Goal: Task Accomplishment & Management: Manage account settings

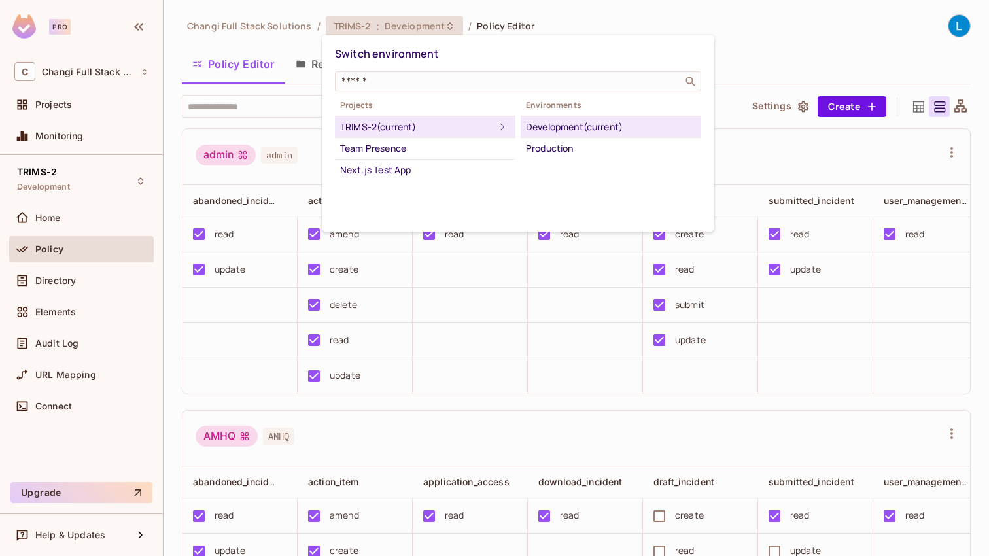
scroll to position [0, 133]
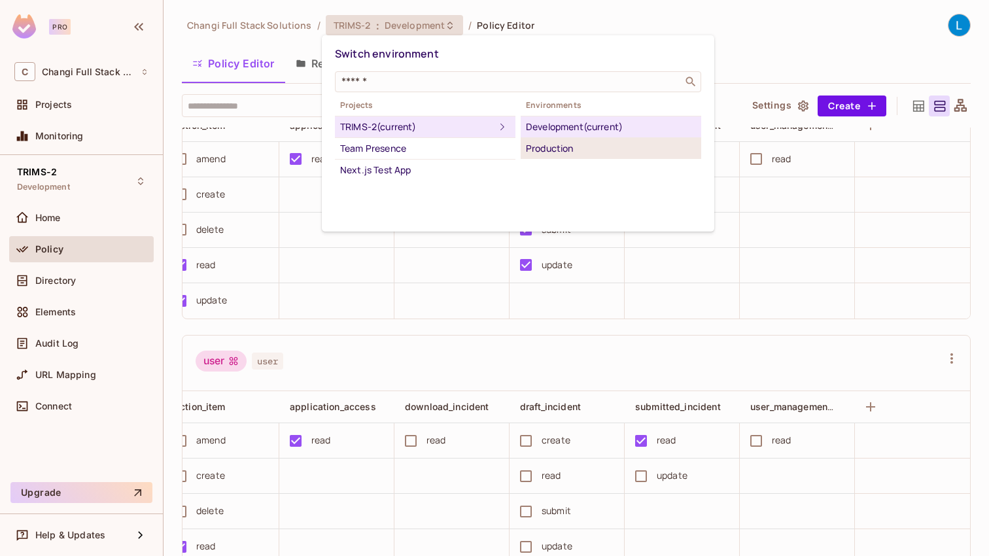
click at [594, 154] on div "Production" at bounding box center [611, 149] width 170 height 16
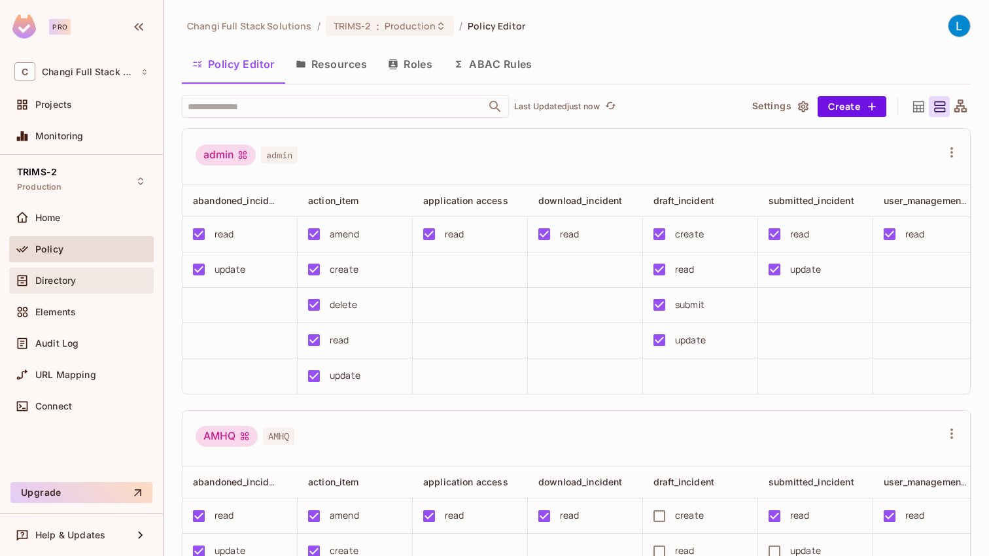
click at [81, 289] on div "Directory" at bounding box center [81, 280] width 145 height 26
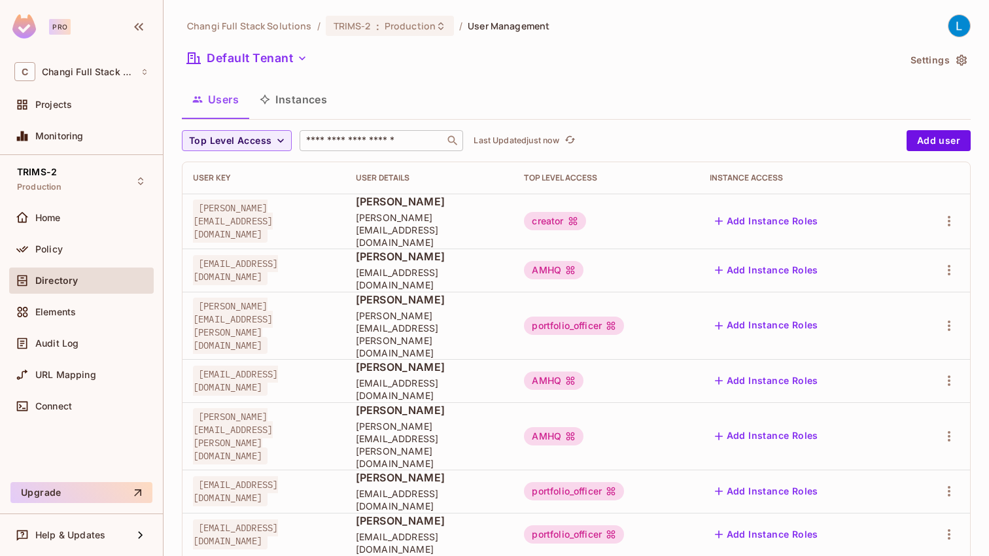
click at [338, 146] on input "text" at bounding box center [371, 140] width 137 height 13
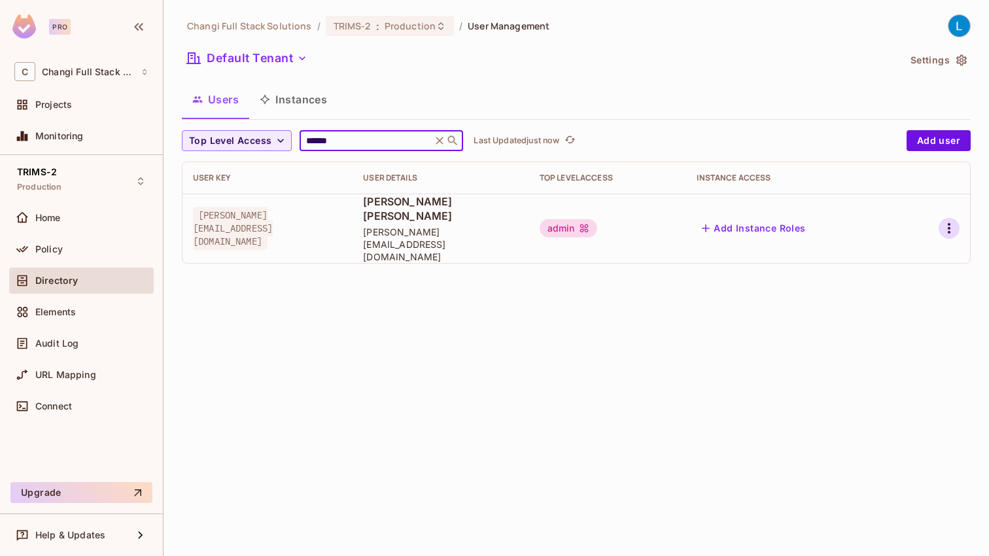
type input "******"
click at [946, 220] on icon "button" at bounding box center [949, 228] width 16 height 16
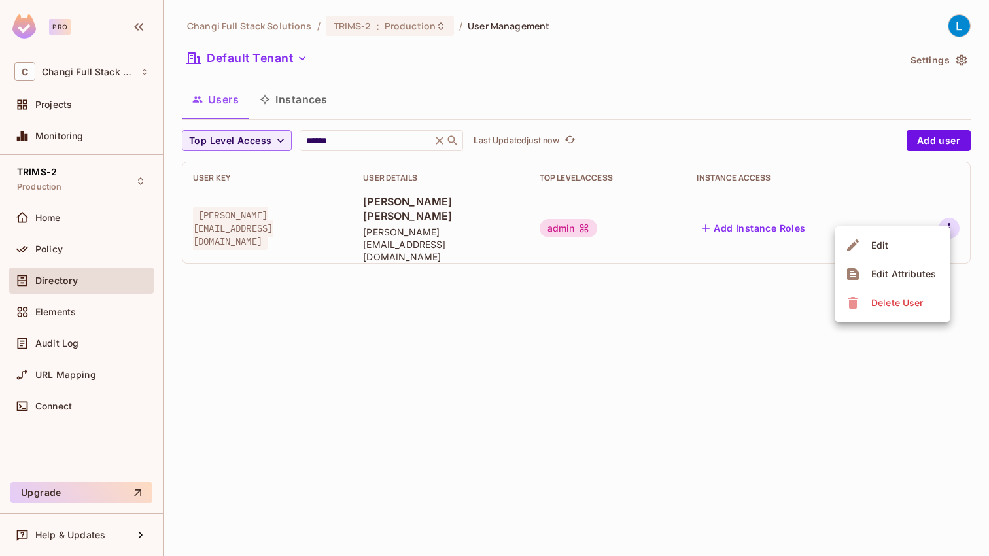
click at [917, 241] on li "Edit" at bounding box center [892, 245] width 116 height 29
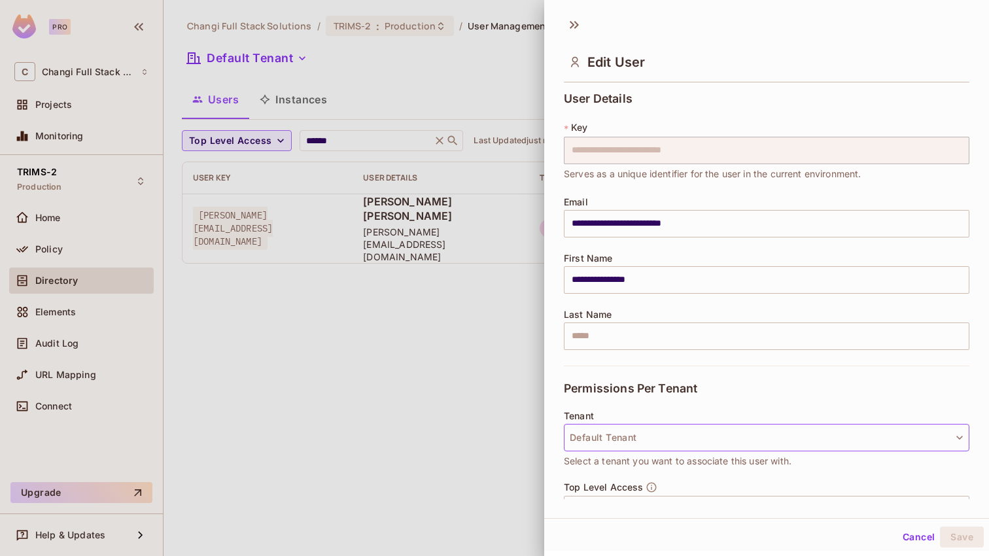
scroll to position [151, 0]
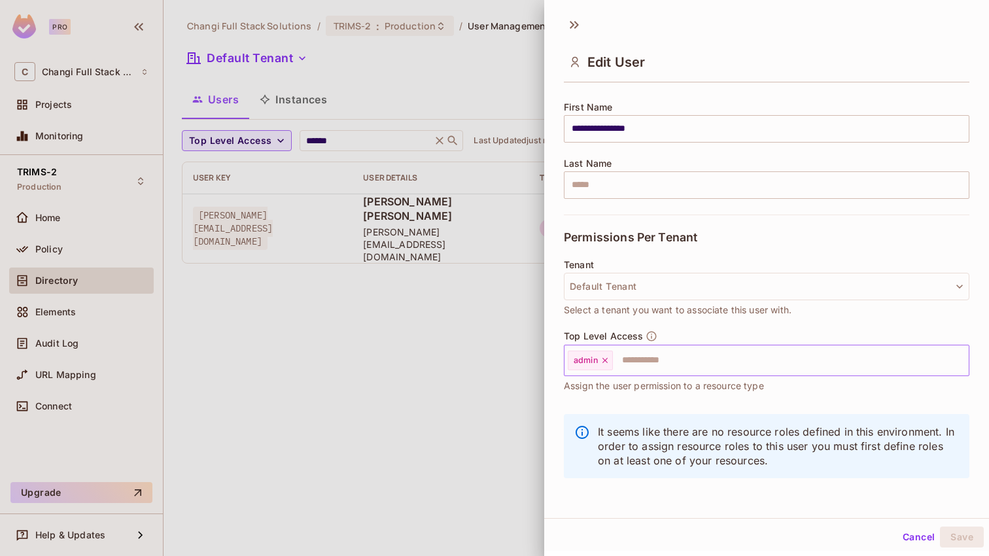
click at [606, 360] on icon at bounding box center [604, 360] width 5 height 5
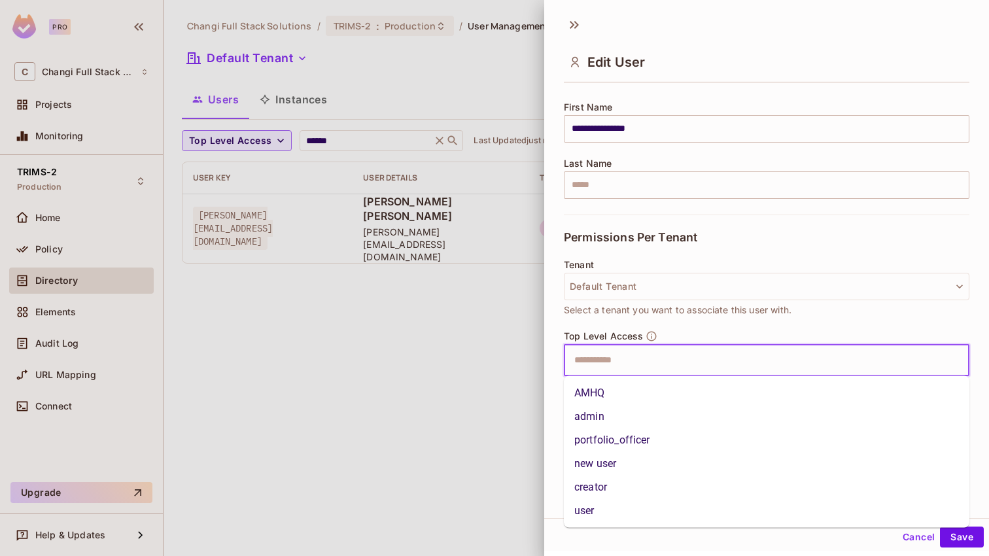
click at [606, 360] on input "text" at bounding box center [754, 360] width 377 height 26
click at [619, 507] on li "user" at bounding box center [766, 511] width 405 height 24
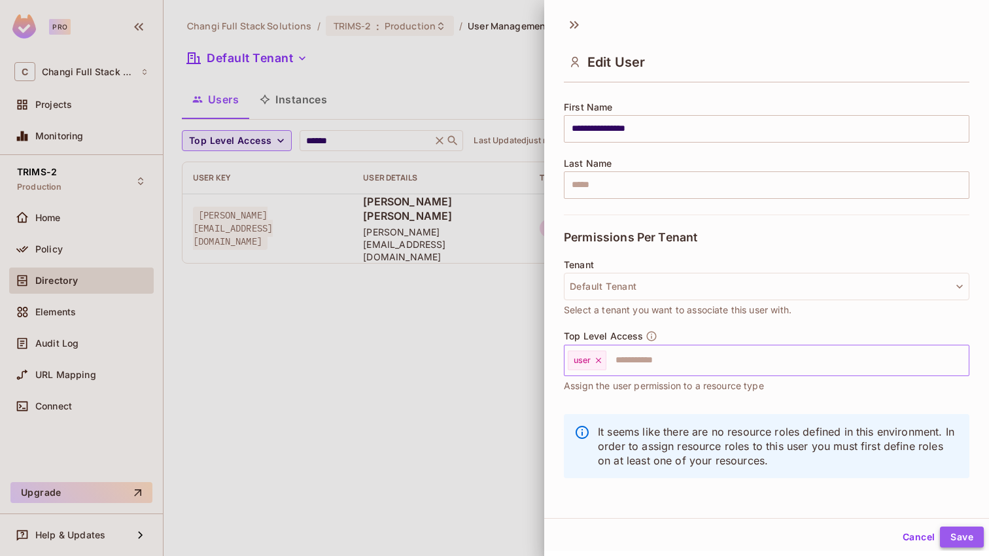
click at [965, 534] on button "Save" at bounding box center [962, 536] width 44 height 21
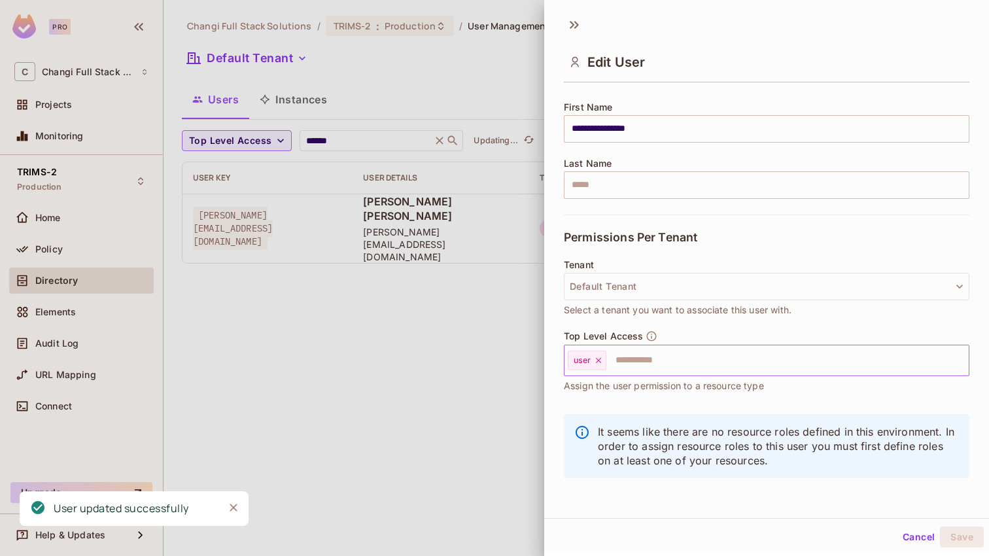
click at [345, 398] on div at bounding box center [494, 278] width 989 height 556
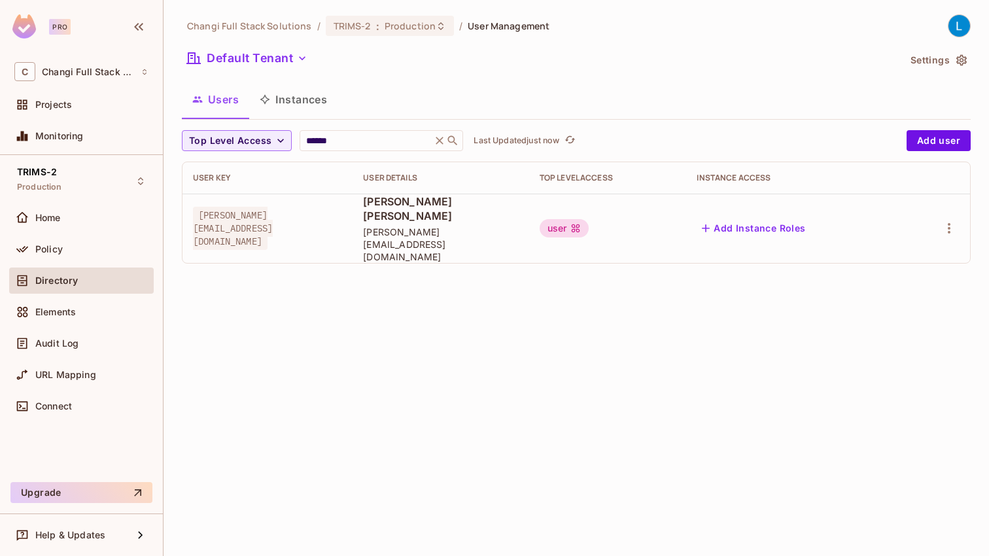
click at [601, 51] on div "Default Tenant" at bounding box center [540, 60] width 717 height 25
click at [946, 220] on icon "button" at bounding box center [949, 228] width 16 height 16
click at [922, 237] on li "Edit" at bounding box center [892, 245] width 116 height 29
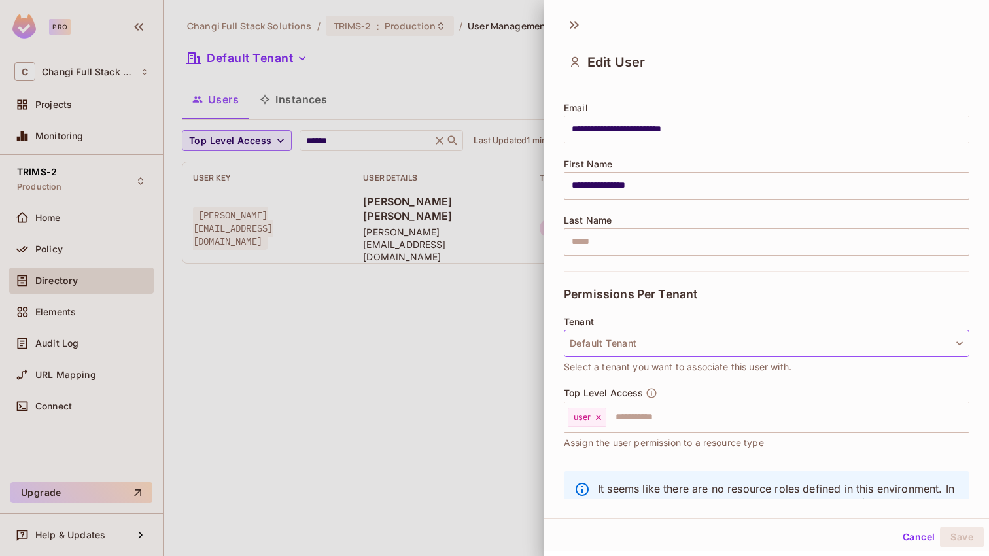
scroll to position [146, 0]
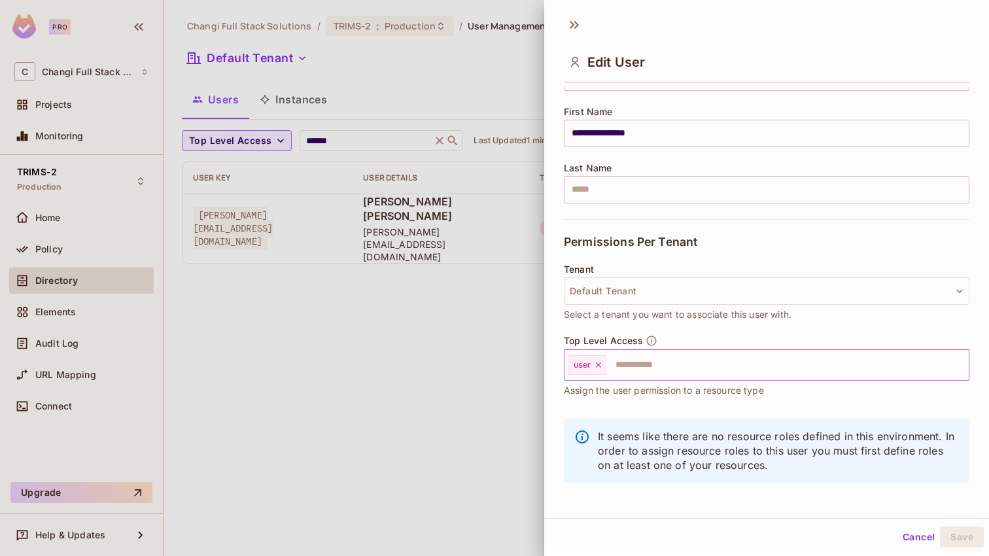
click at [596, 369] on icon at bounding box center [598, 364] width 9 height 9
click at [602, 369] on input "text" at bounding box center [754, 365] width 377 height 26
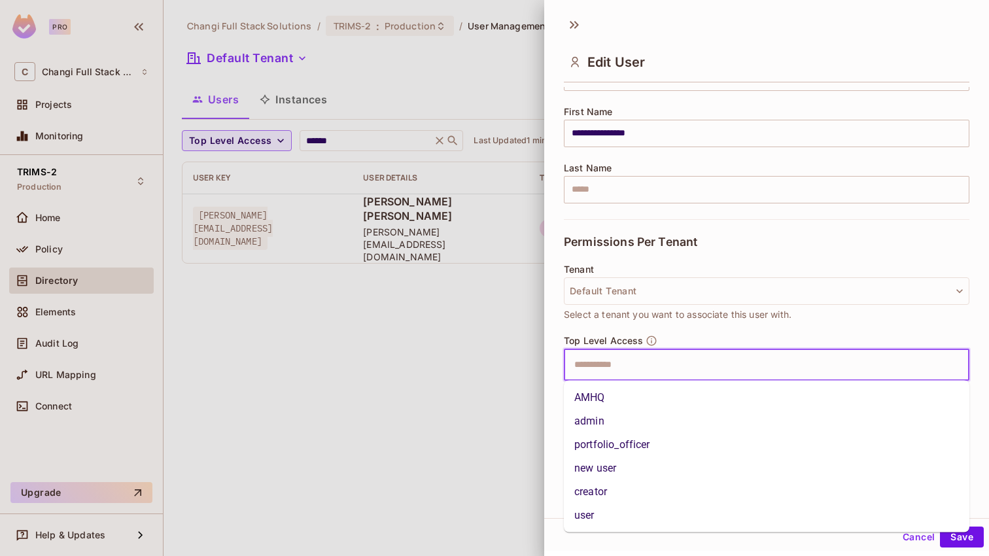
click at [634, 440] on li "portfolio_officer" at bounding box center [766, 445] width 405 height 24
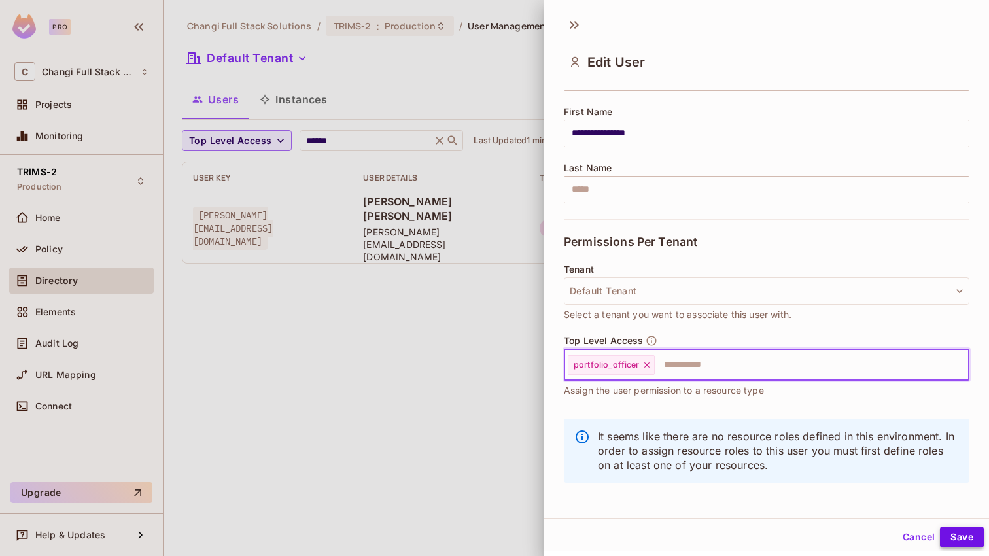
click at [958, 532] on button "Save" at bounding box center [962, 536] width 44 height 21
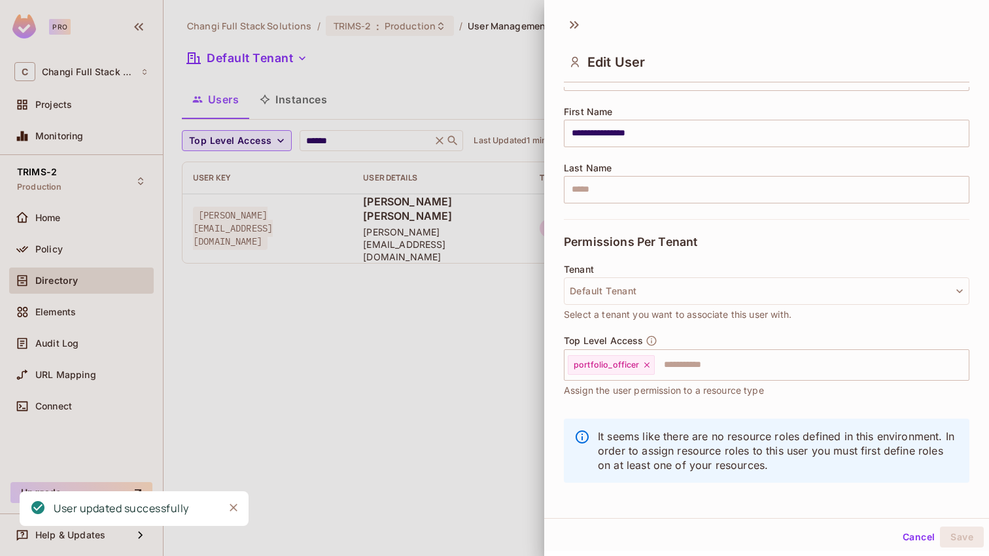
click at [326, 368] on div at bounding box center [494, 278] width 989 height 556
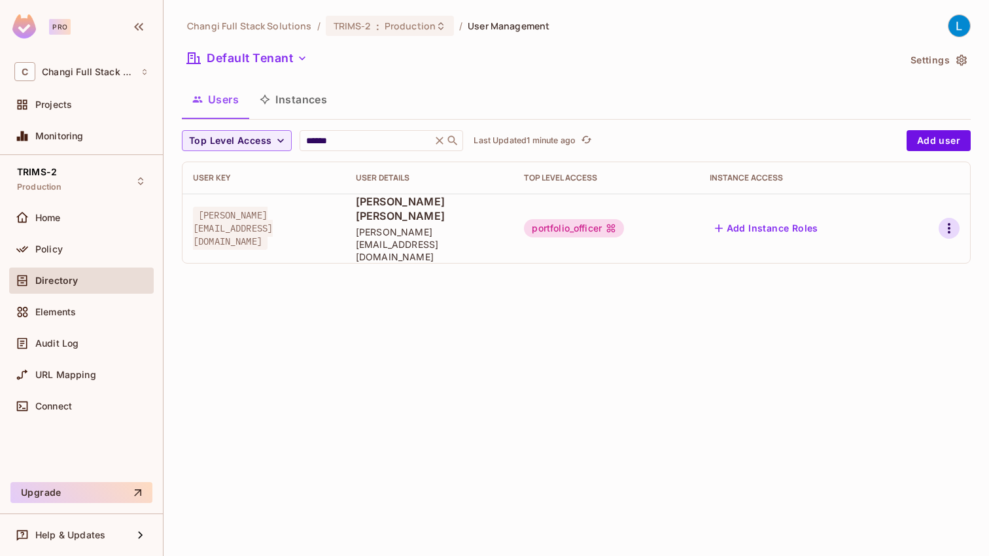
click at [947, 220] on icon "button" at bounding box center [949, 228] width 16 height 16
click at [925, 244] on li "Edit" at bounding box center [892, 245] width 116 height 29
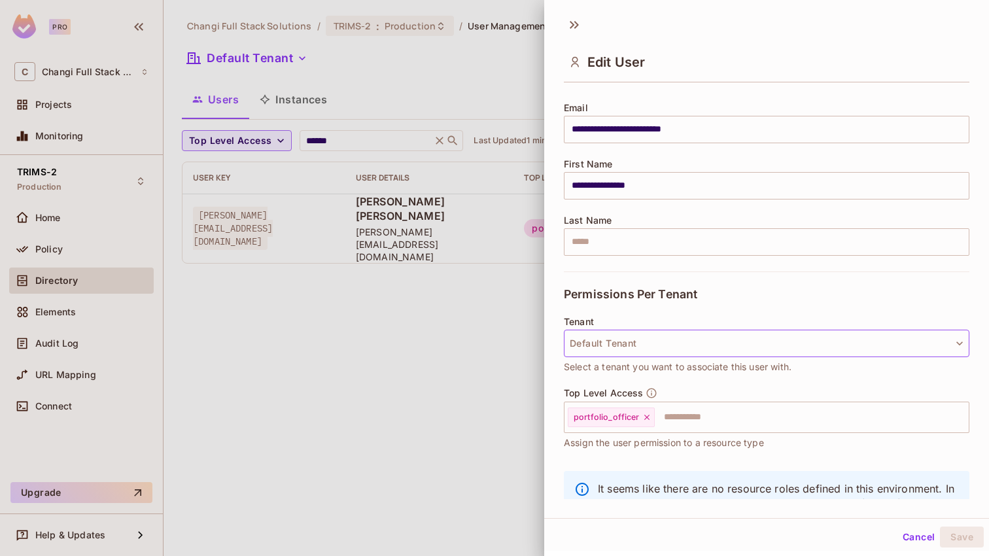
scroll to position [151, 0]
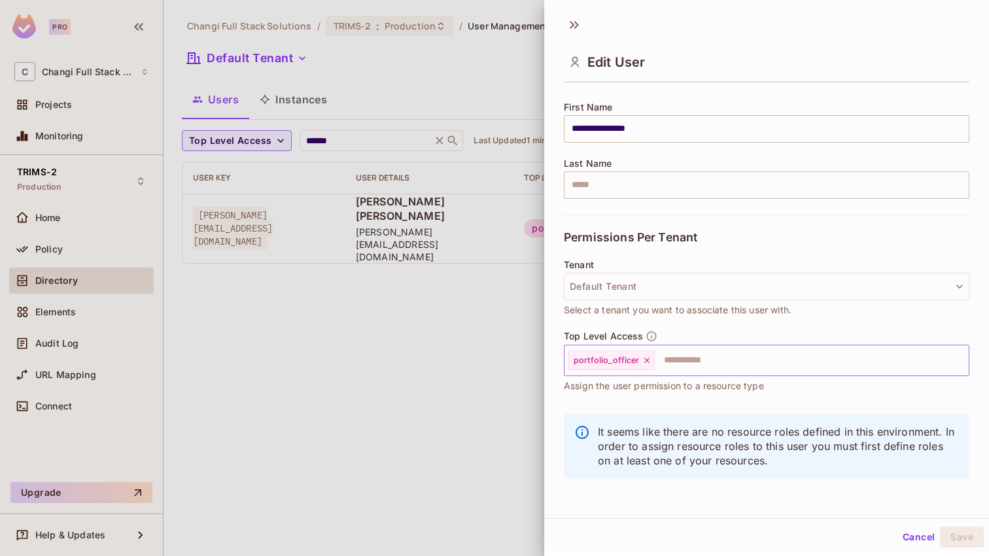
click at [645, 360] on icon at bounding box center [646, 360] width 9 height 9
click at [645, 360] on input "text" at bounding box center [754, 360] width 377 height 26
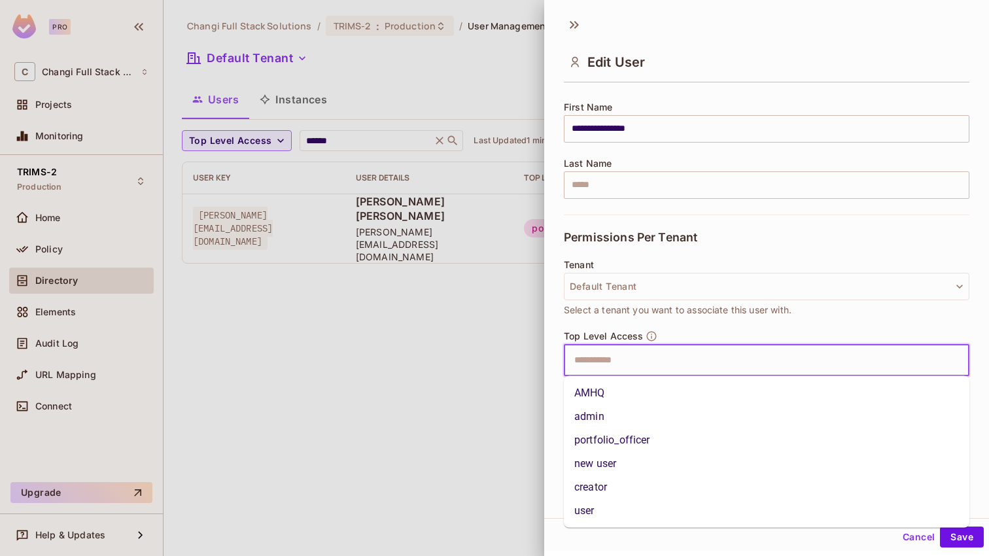
click at [635, 417] on li "admin" at bounding box center [766, 417] width 405 height 24
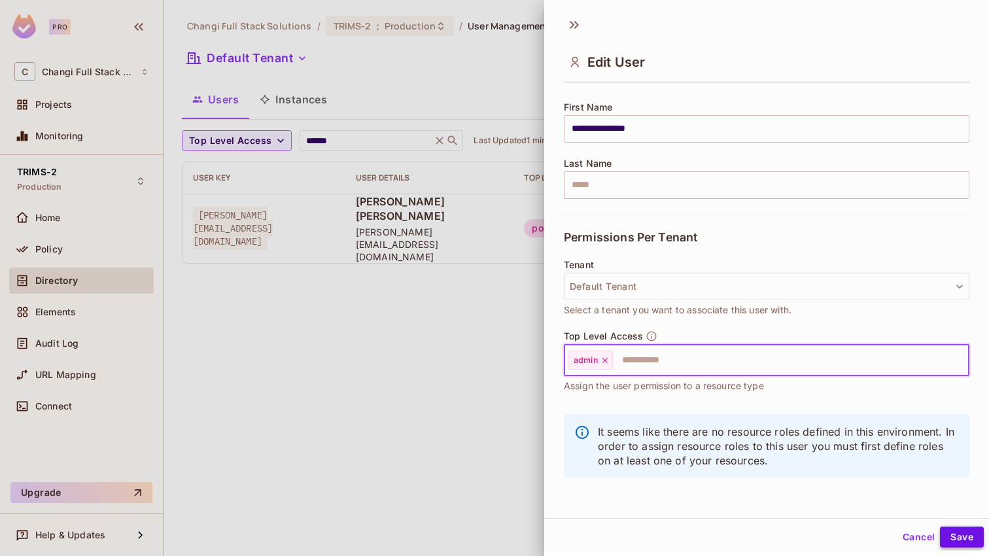
click at [968, 538] on button "Save" at bounding box center [962, 536] width 44 height 21
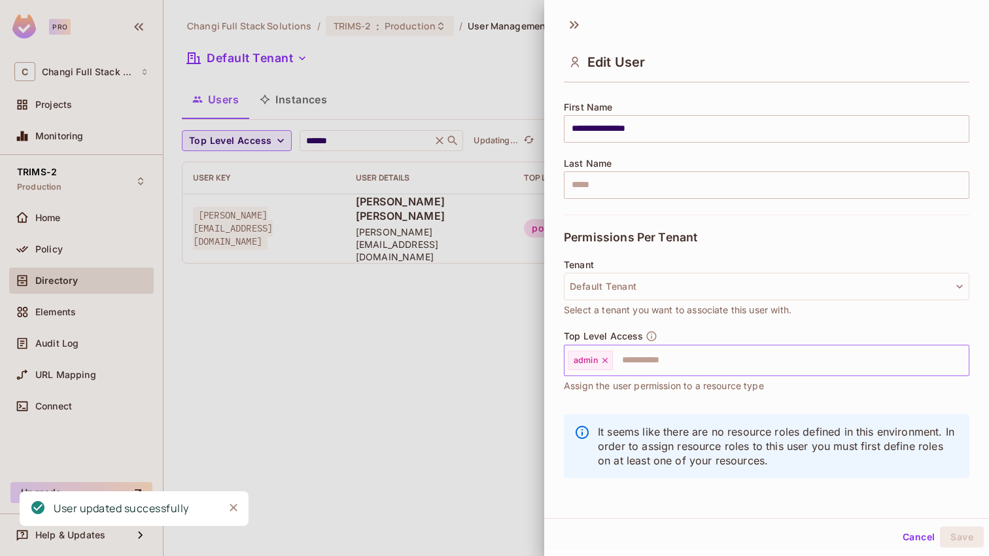
click at [376, 375] on div at bounding box center [494, 278] width 989 height 556
